Goal: Information Seeking & Learning: Understand process/instructions

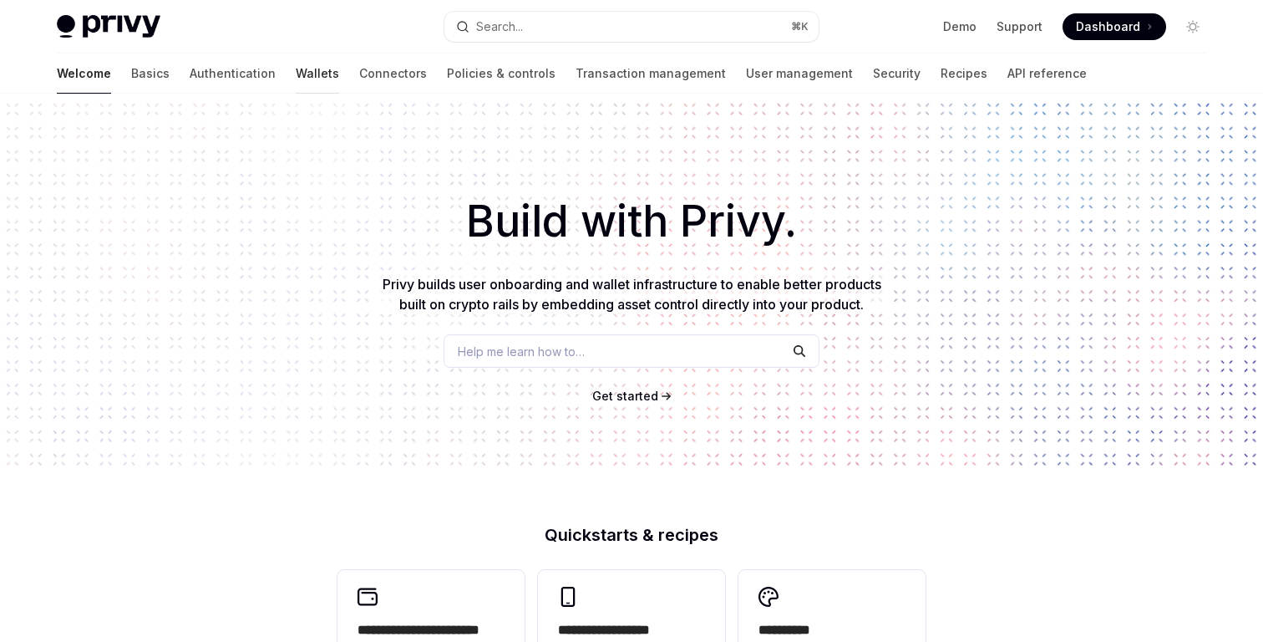
click at [296, 79] on link "Wallets" at bounding box center [317, 73] width 43 height 40
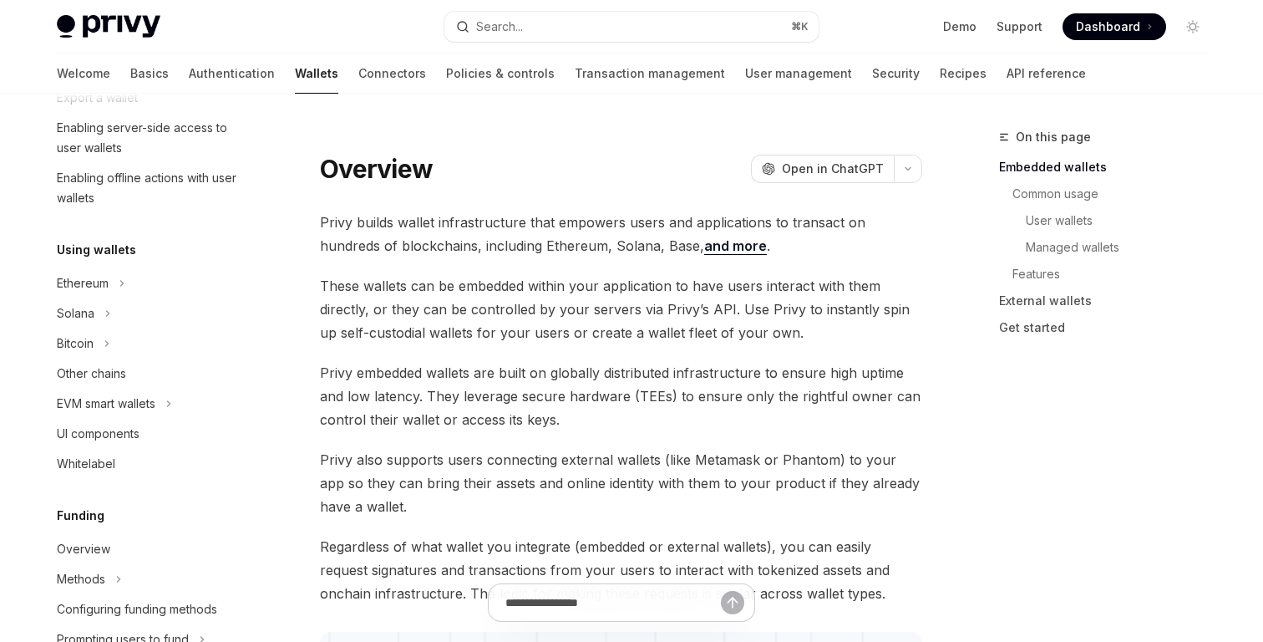
scroll to position [636, 0]
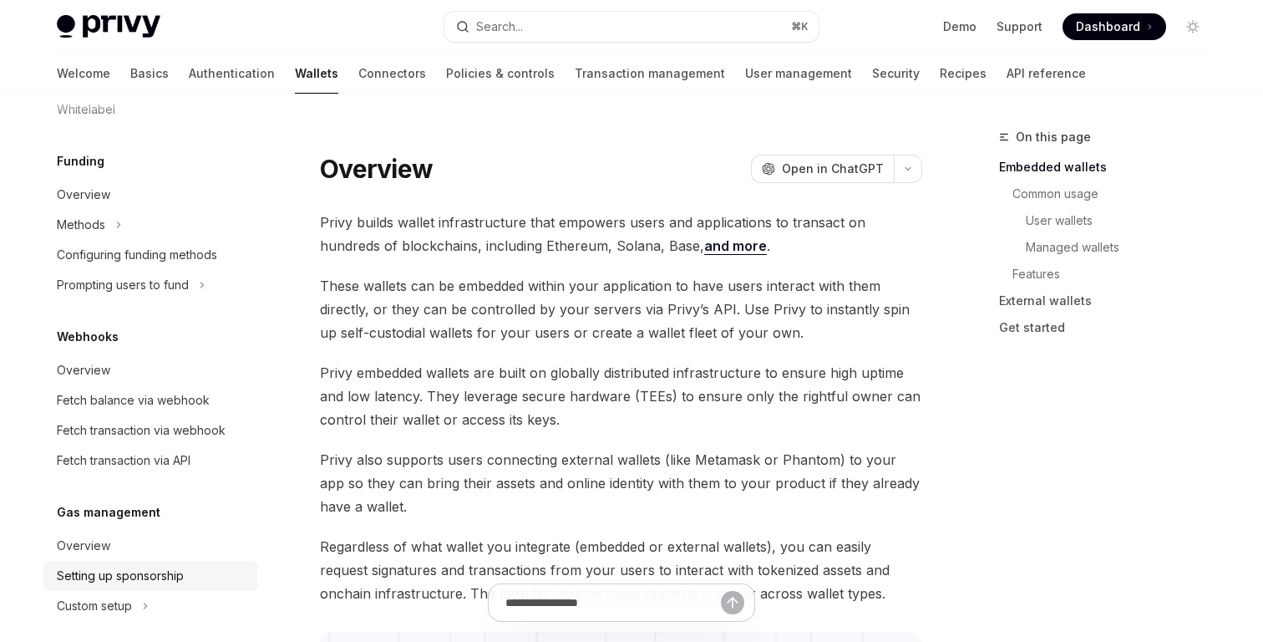
click at [150, 573] on div "Setting up sponsorship" at bounding box center [120, 576] width 127 height 20
type textarea "*"
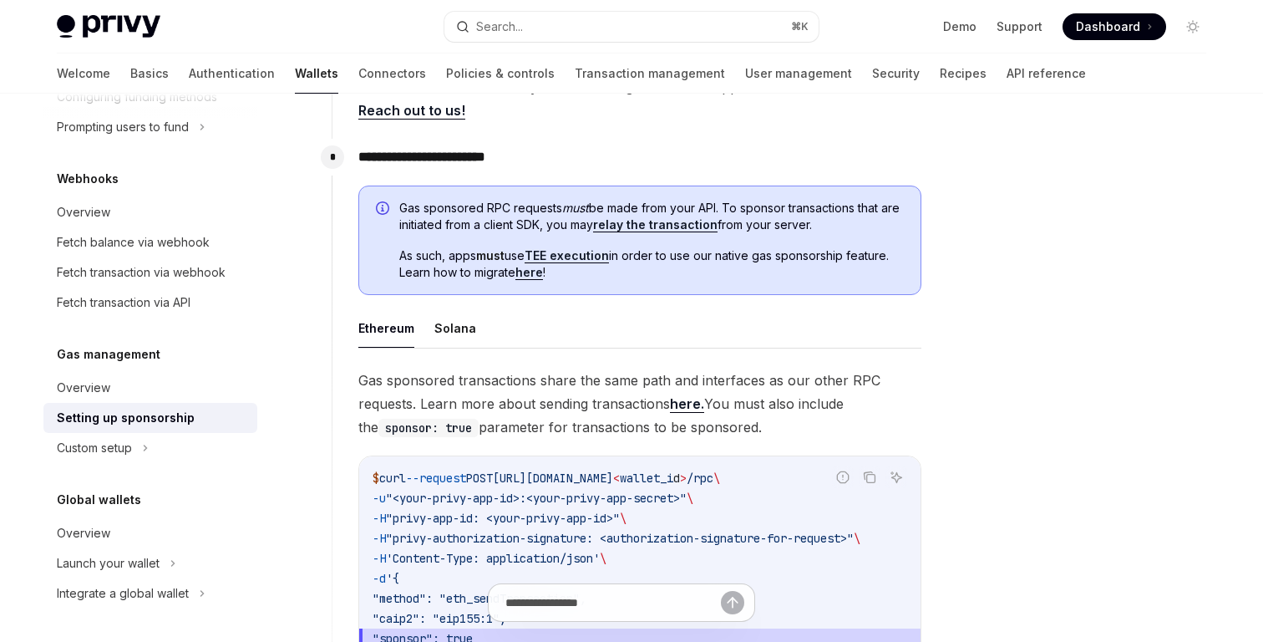
scroll to position [1430, 0]
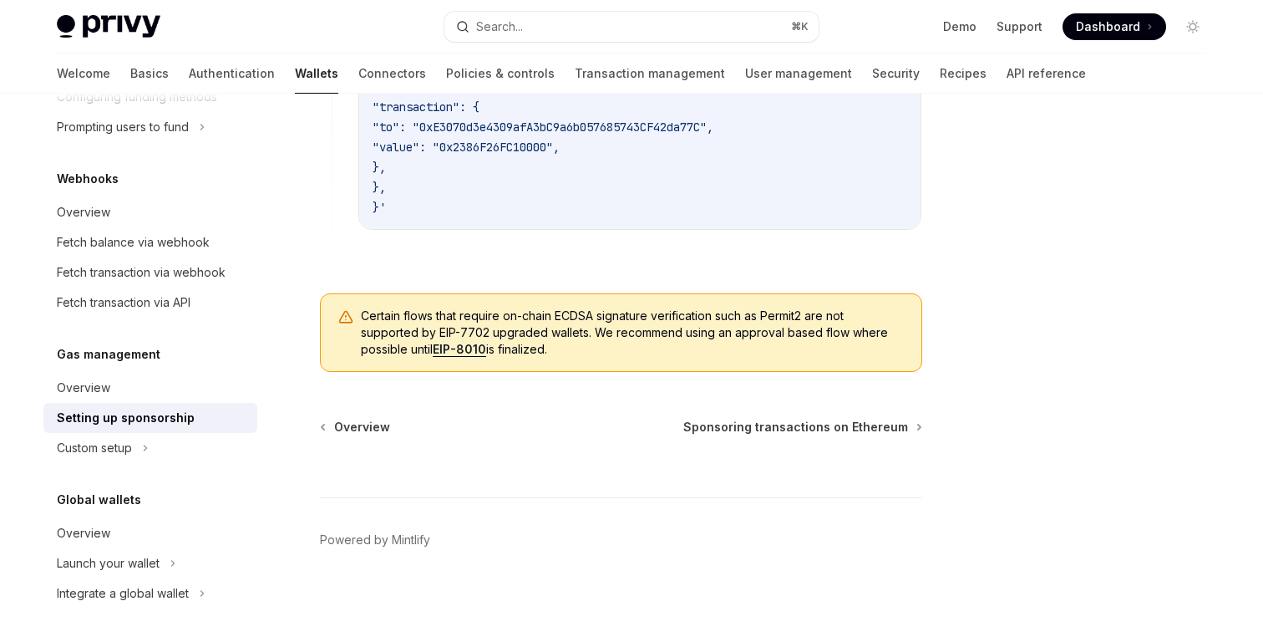
click at [401, 316] on span "Certain flows that require on-chain ECDSA signature verification such as Permit…" at bounding box center [633, 332] width 544 height 50
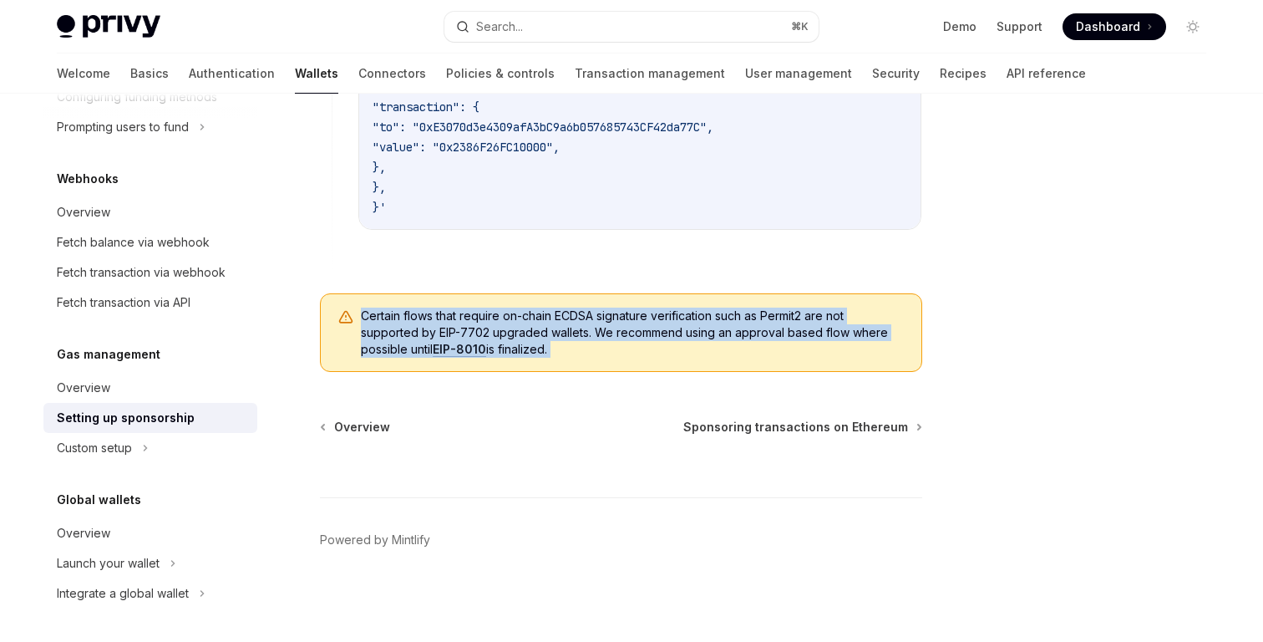
click at [401, 316] on span "Certain flows that require on-chain ECDSA signature verification such as Permit…" at bounding box center [633, 332] width 544 height 50
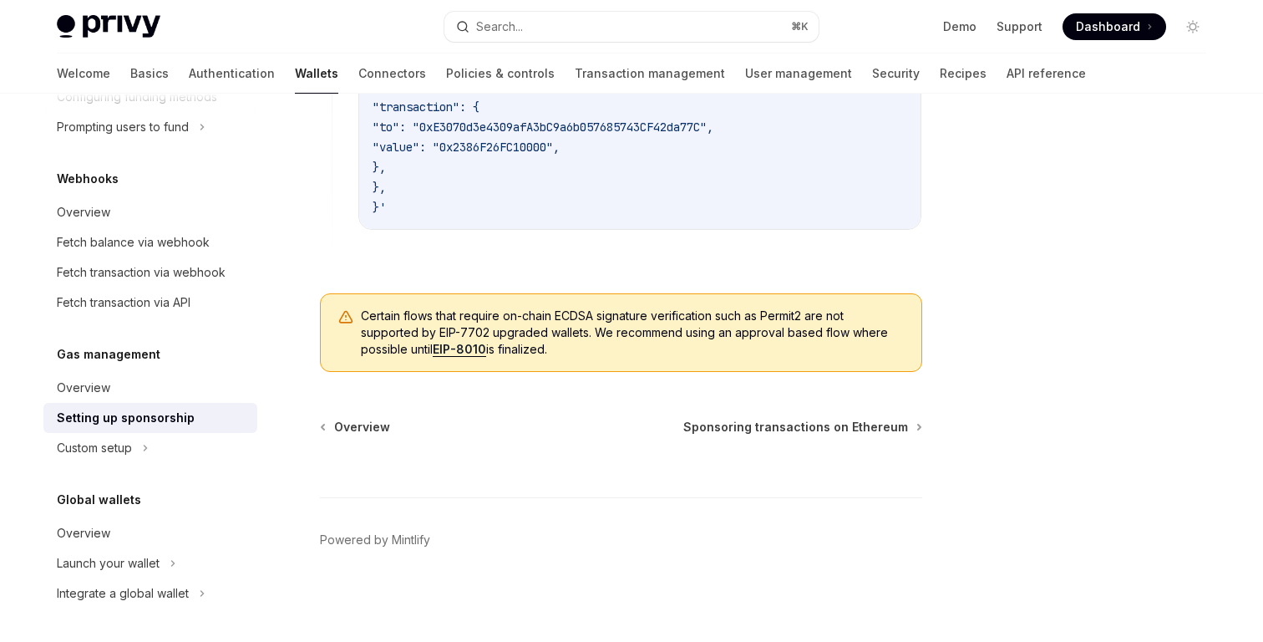
click at [451, 348] on link "EIP-8010" at bounding box center [459, 349] width 53 height 15
click at [681, 329] on span "Certain flows that require on-chain ECDSA signature verification such as Permit…" at bounding box center [633, 332] width 544 height 50
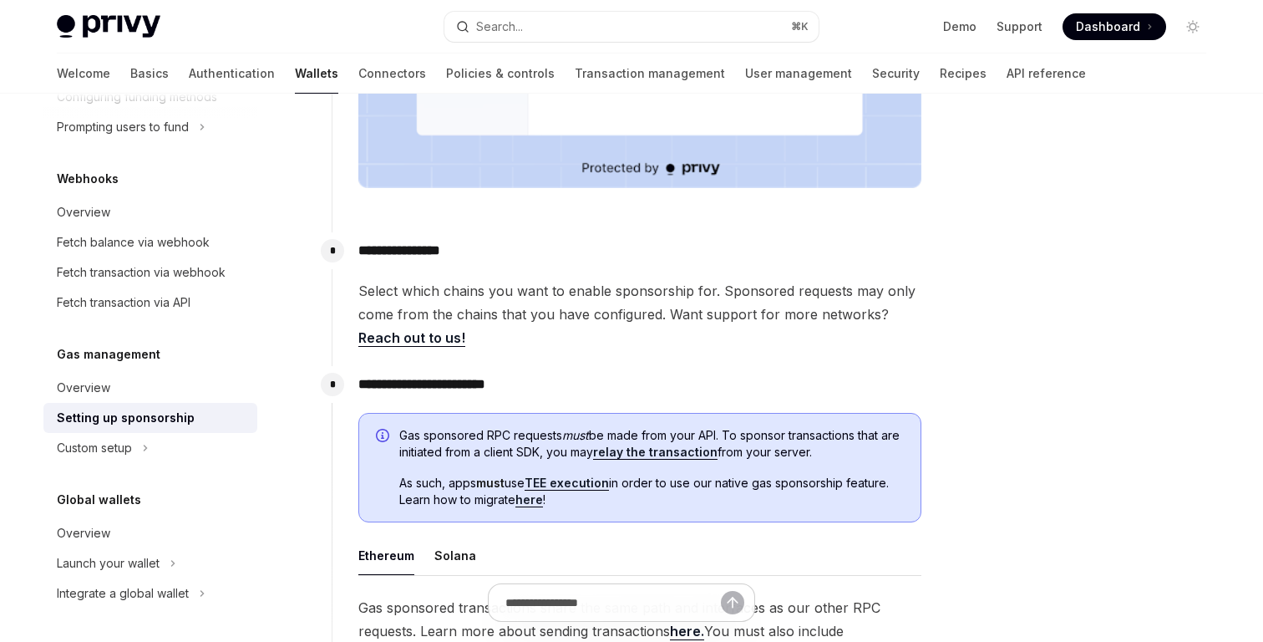
scroll to position [0, 0]
